Goal: Transaction & Acquisition: Purchase product/service

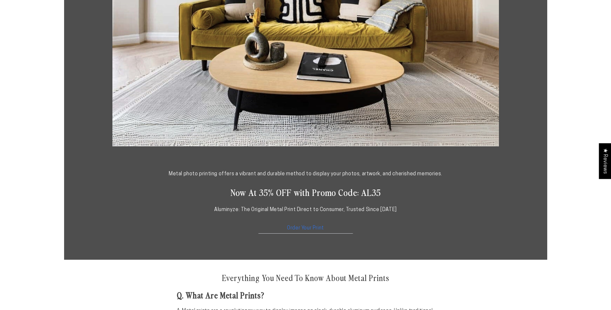
scroll to position [257, 0]
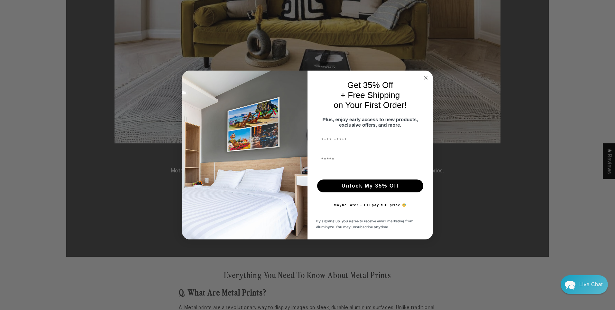
click at [427, 74] on circle "Close dialog" at bounding box center [426, 77] width 7 height 7
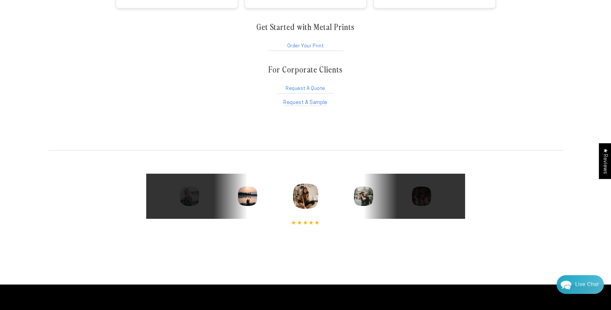
scroll to position [1159, 0]
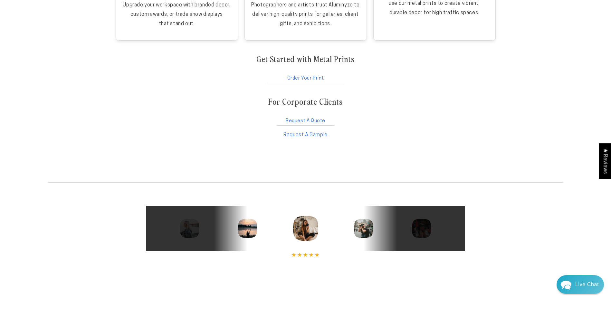
click at [316, 79] on link "Order Your Print" at bounding box center [305, 77] width 79 height 12
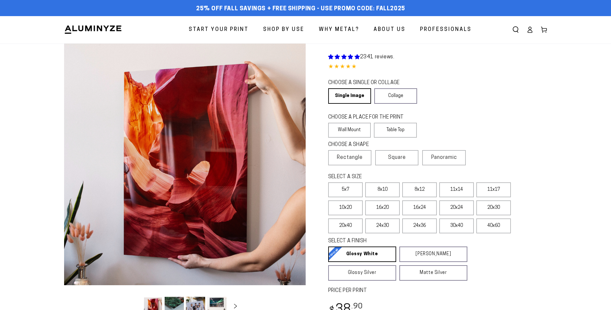
select select "**********"
click at [341, 207] on label "10x20" at bounding box center [345, 207] width 34 height 15
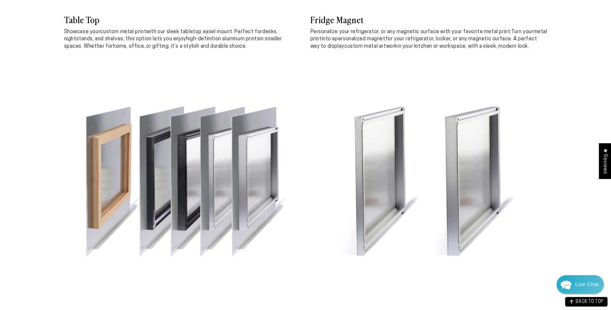
scroll to position [2208, 0]
